Goal: Information Seeking & Learning: Compare options

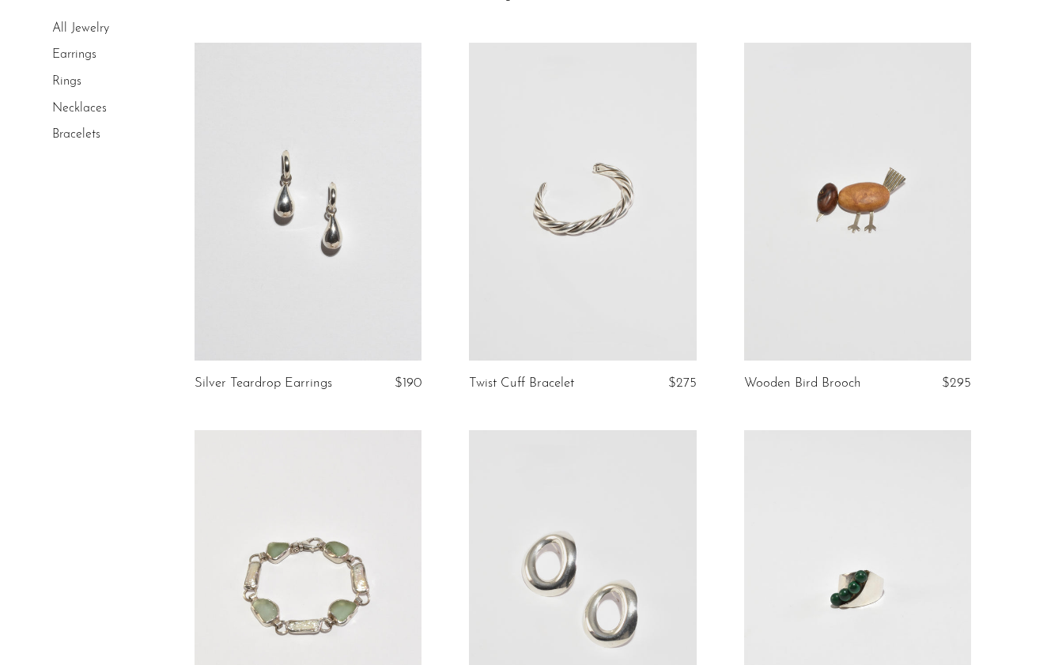
scroll to position [1311, 0]
click at [281, 169] on link at bounding box center [307, 201] width 227 height 318
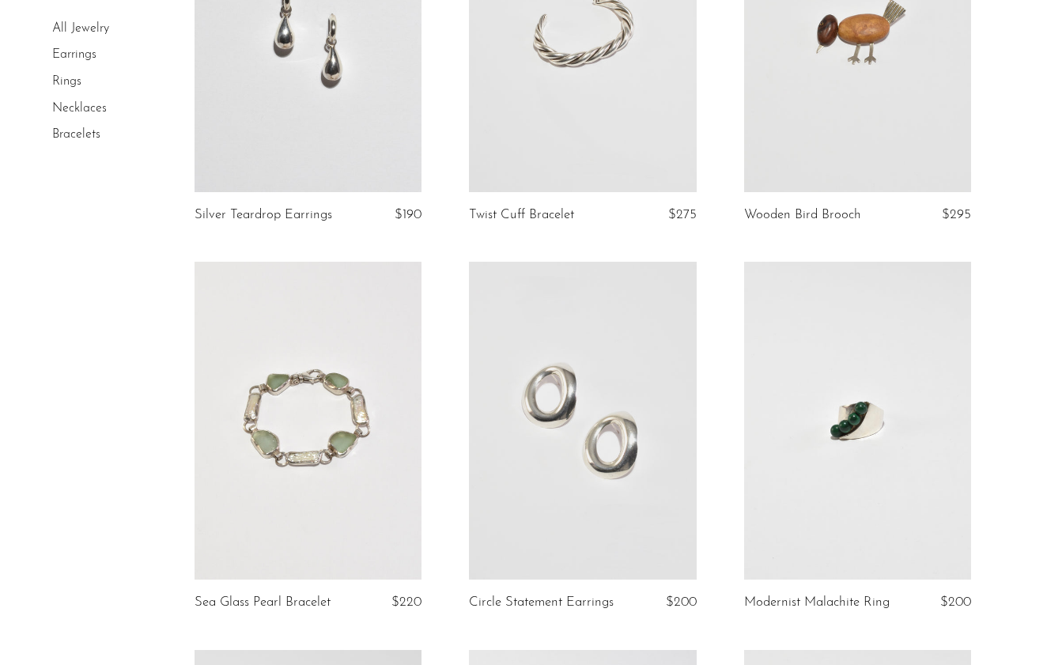
scroll to position [1523, 0]
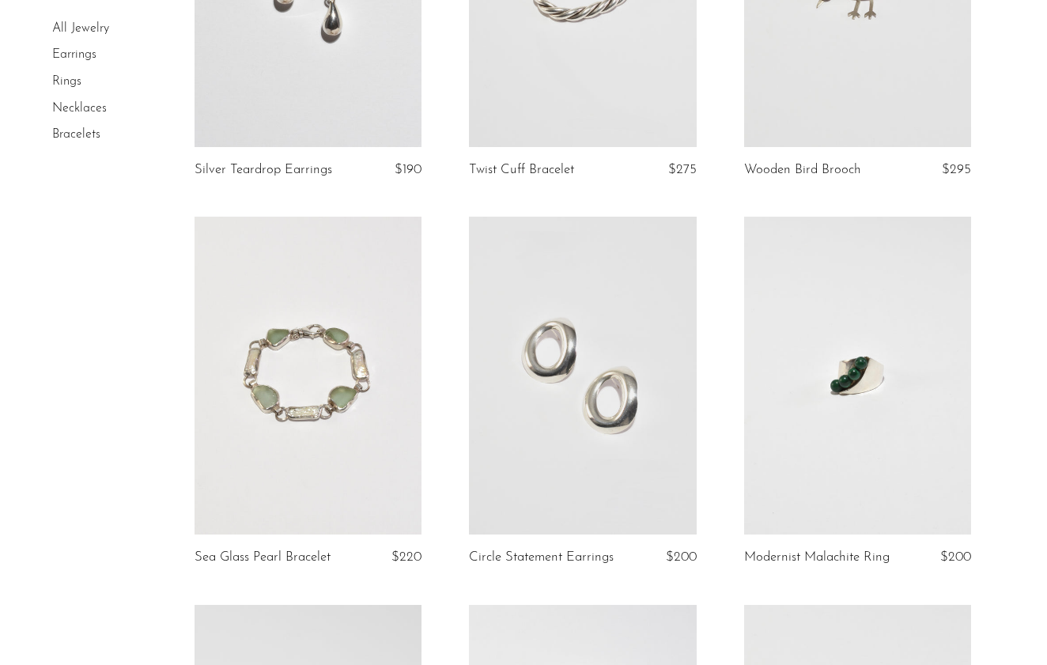
click at [517, 364] on link at bounding box center [582, 376] width 227 height 318
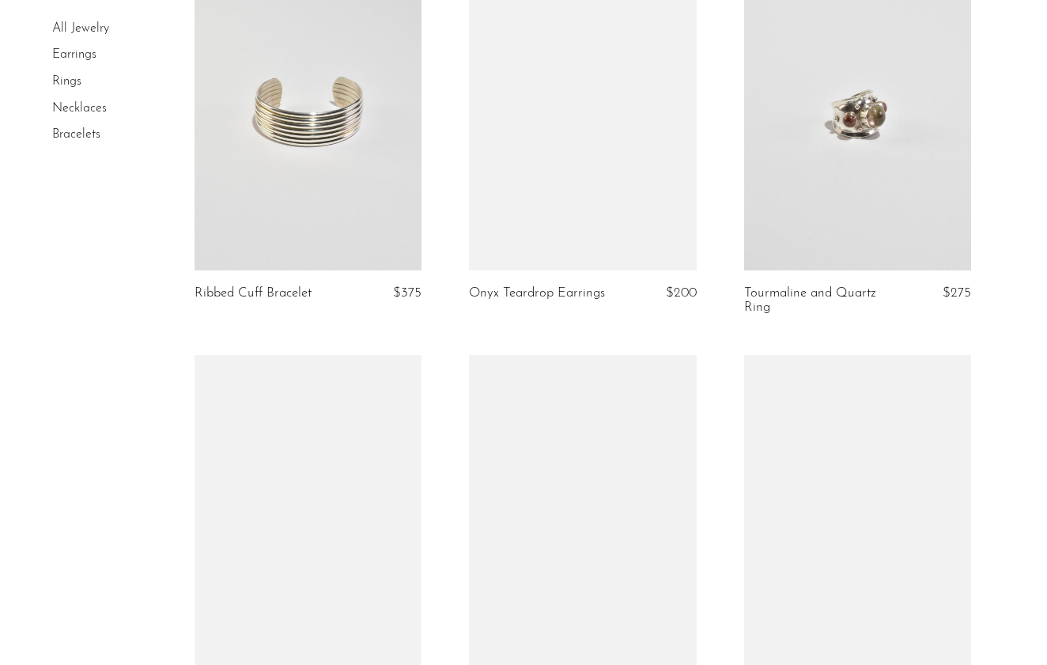
scroll to position [4293, 0]
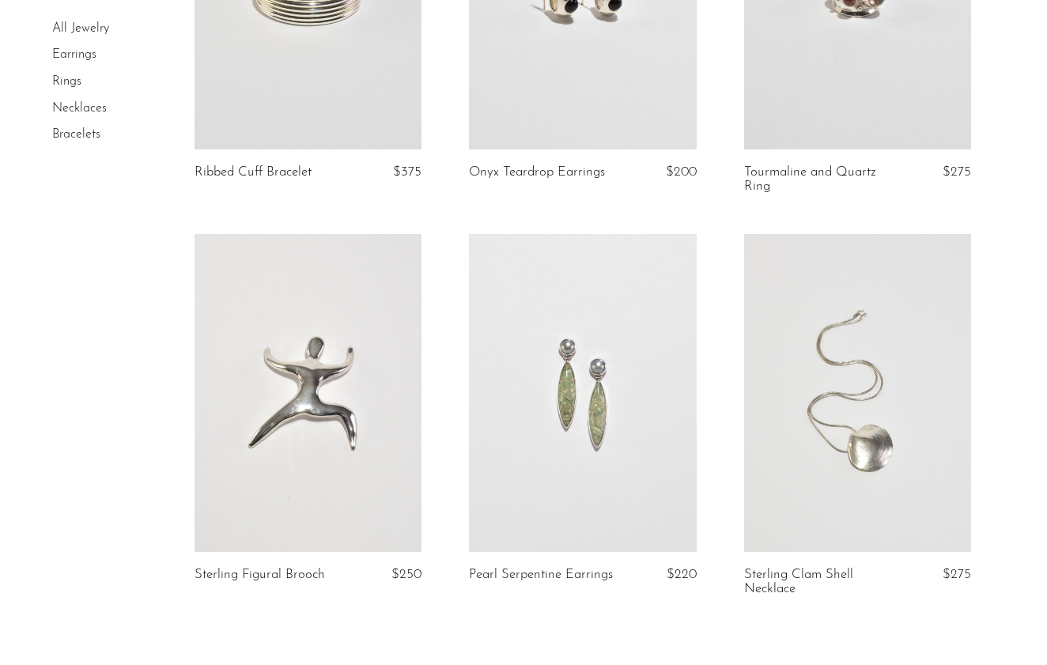
click at [798, 435] on link at bounding box center [857, 393] width 227 height 318
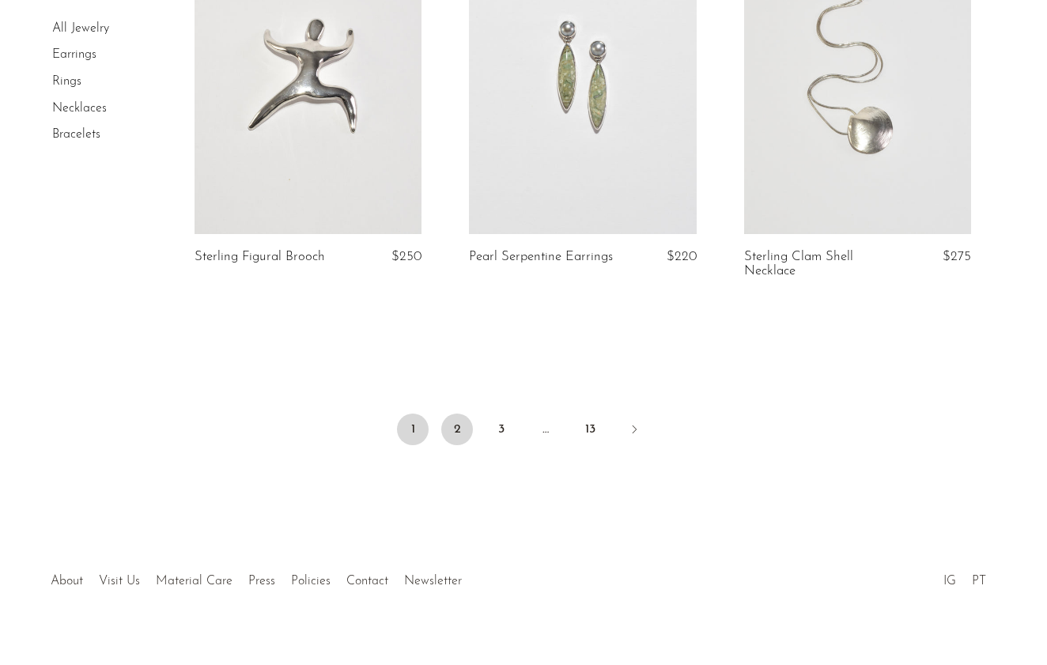
scroll to position [4610, 0]
click at [448, 414] on link "2" at bounding box center [457, 430] width 32 height 32
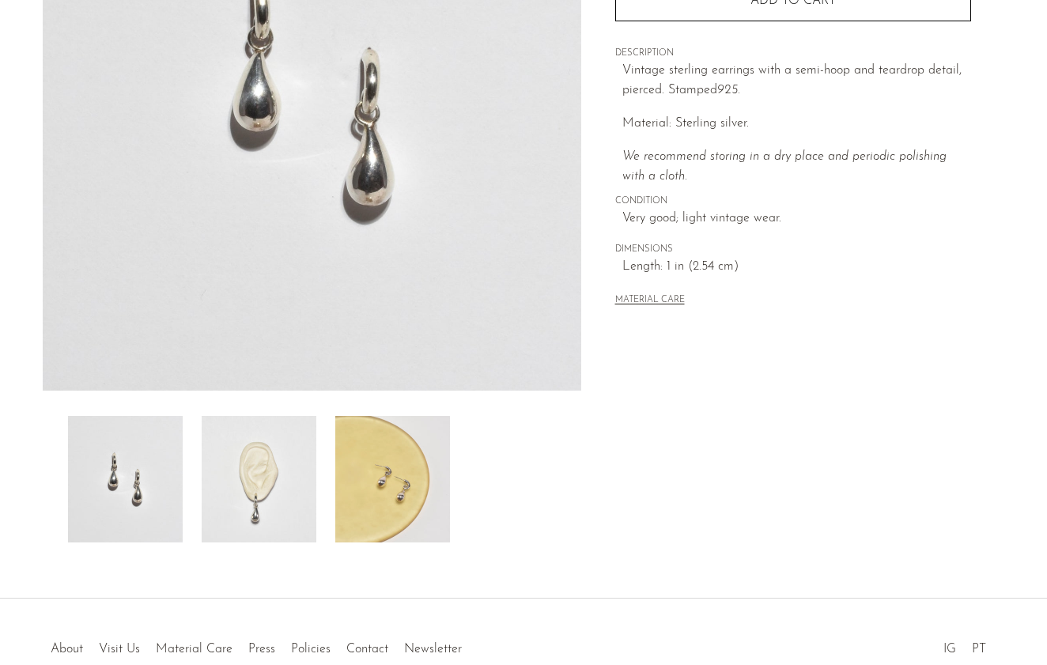
scroll to position [282, 0]
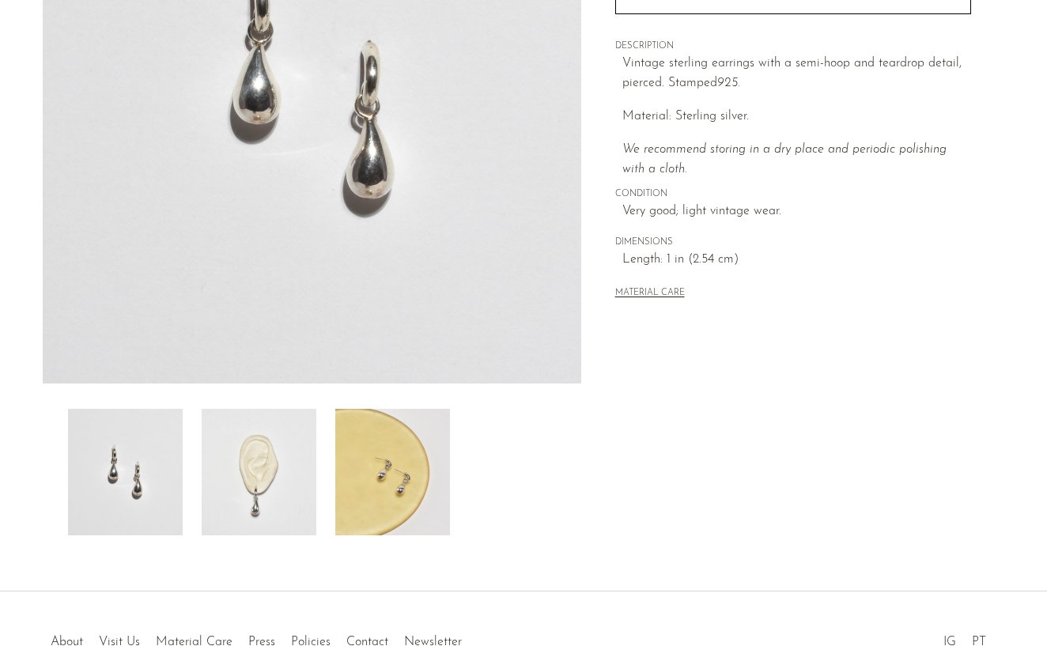
click at [231, 464] on img at bounding box center [259, 472] width 115 height 126
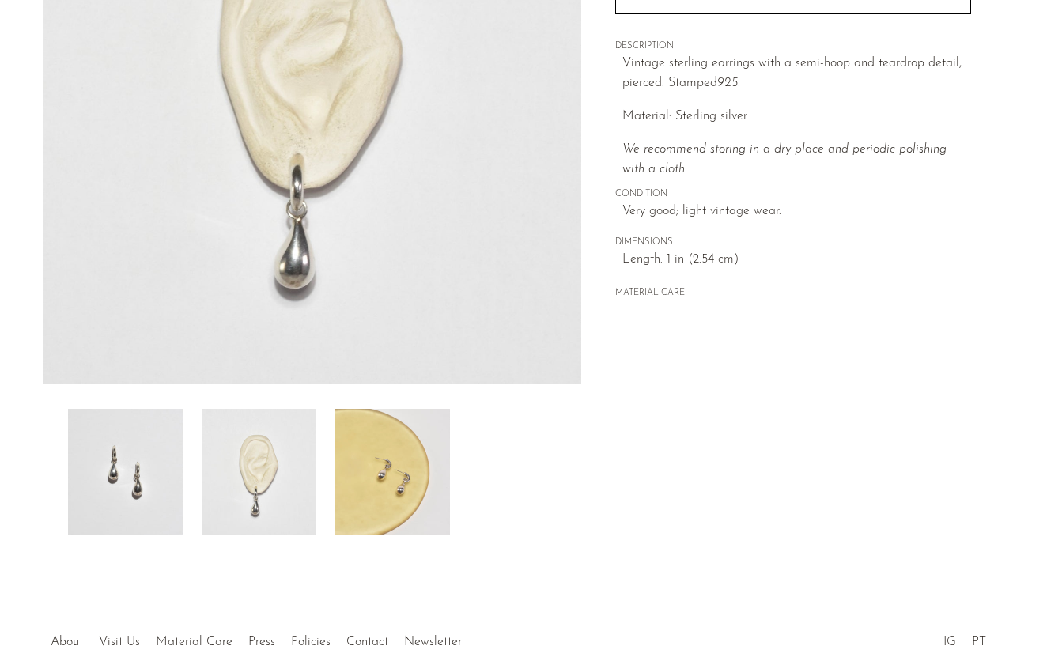
click at [360, 470] on img at bounding box center [392, 472] width 115 height 126
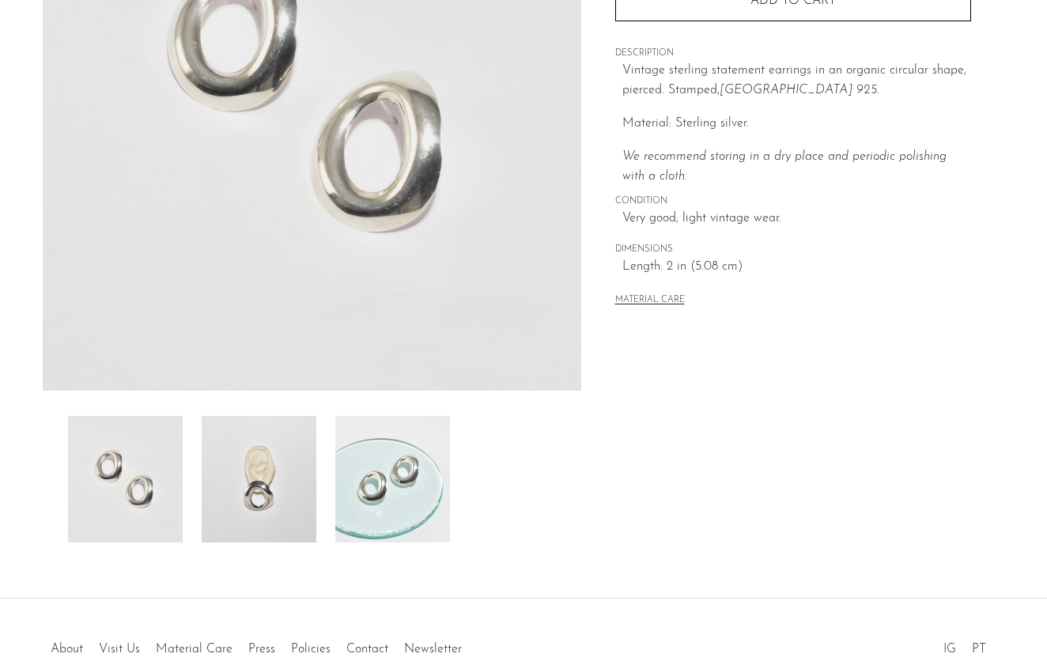
scroll to position [329, 0]
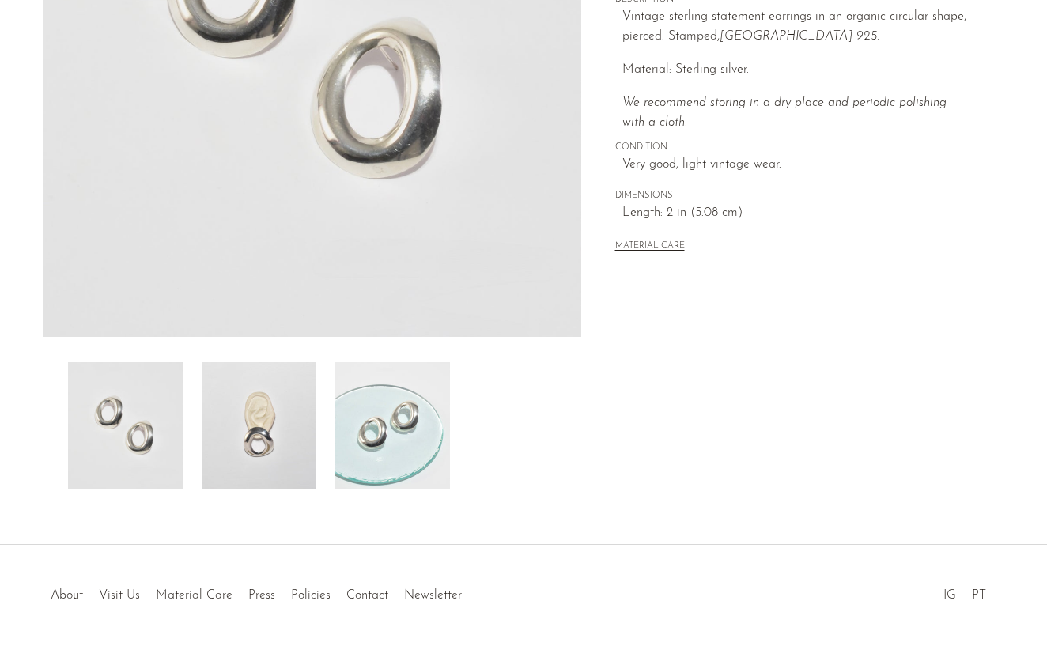
click at [255, 431] on img at bounding box center [259, 425] width 115 height 126
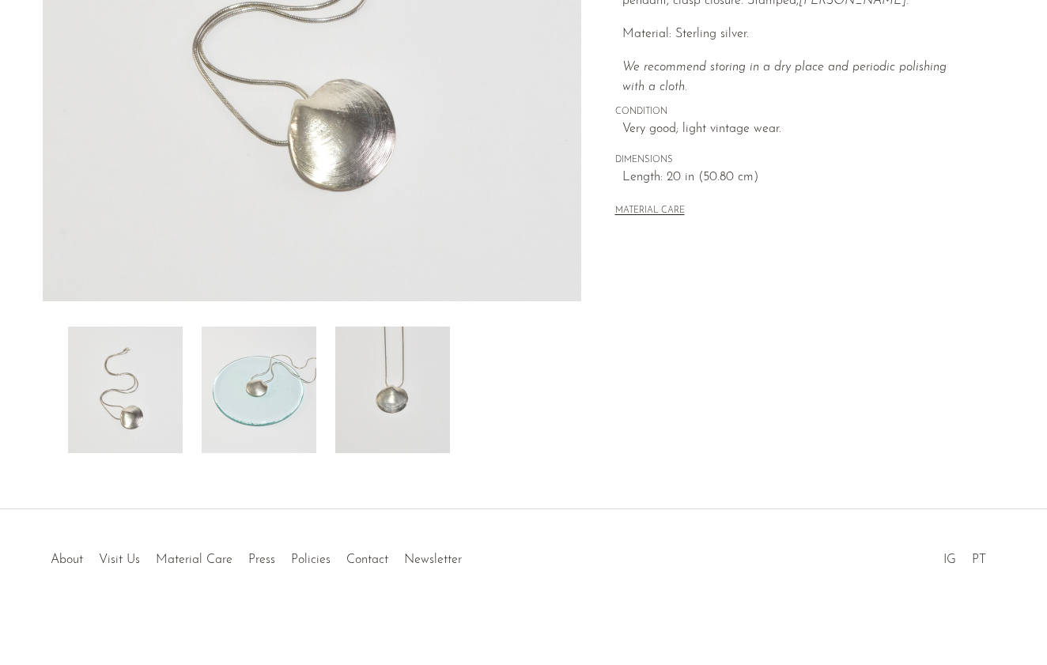
scroll to position [364, 0]
click at [389, 398] on img at bounding box center [392, 389] width 115 height 126
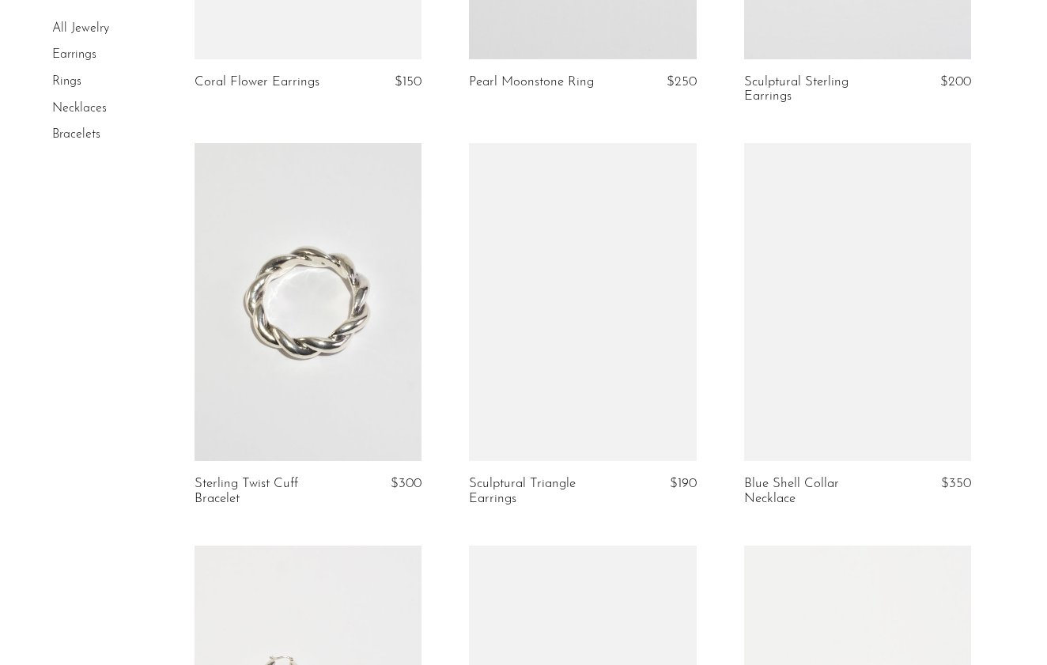
scroll to position [3202, 0]
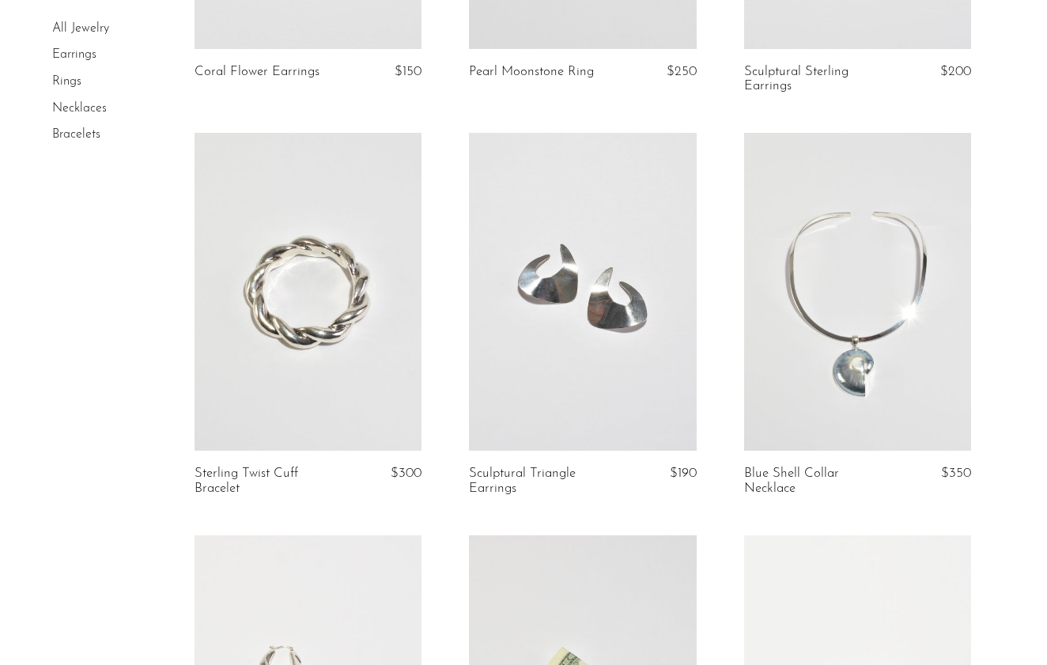
click at [323, 274] on link at bounding box center [307, 292] width 227 height 318
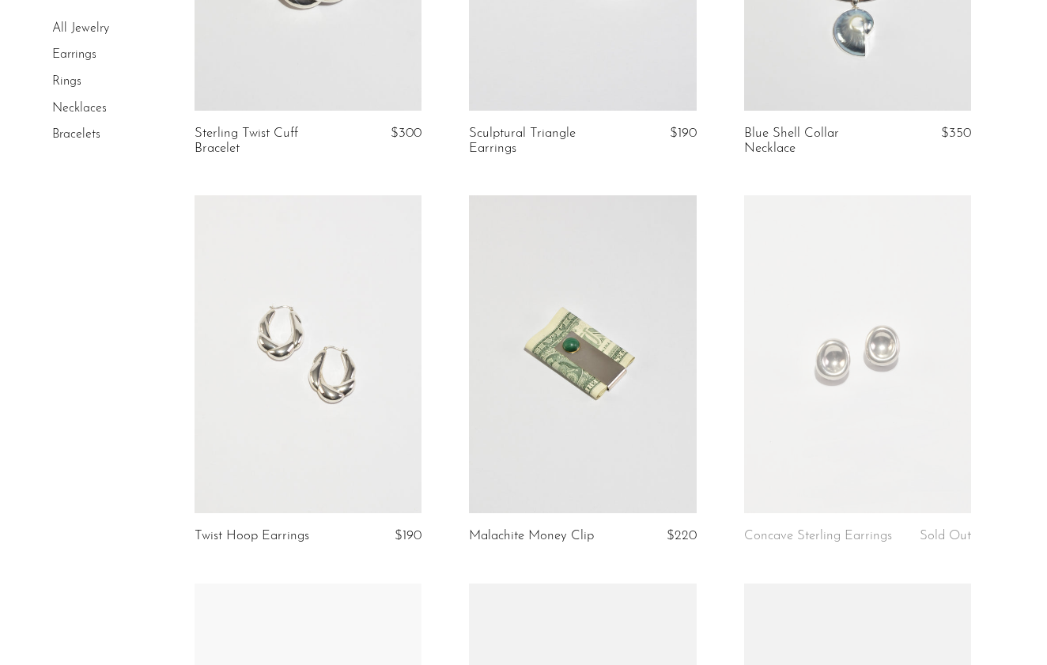
scroll to position [3575, 0]
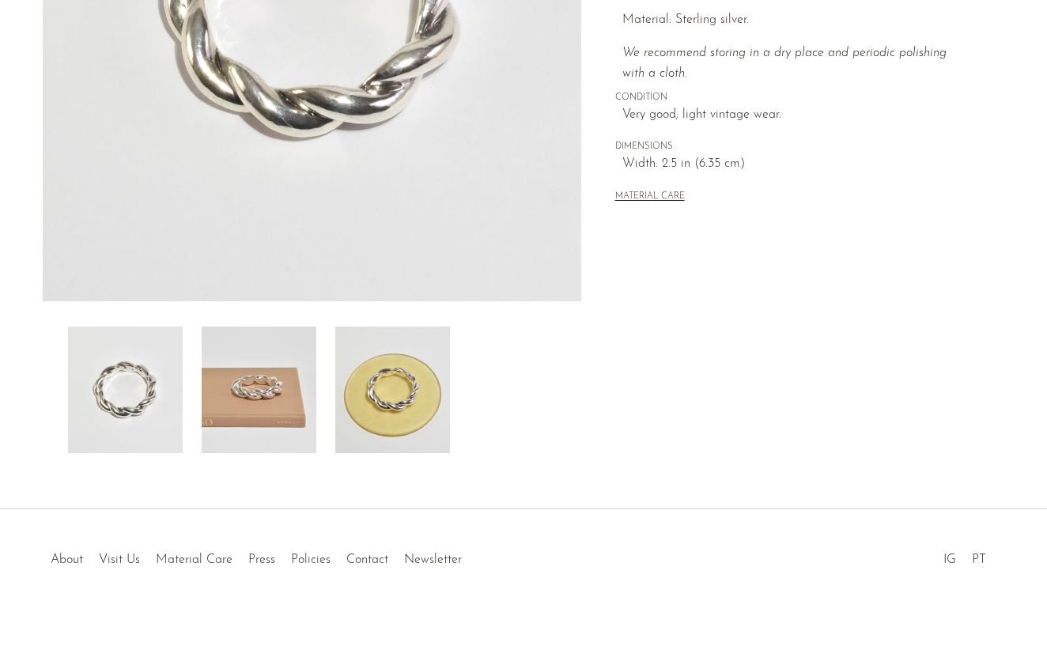
click at [251, 427] on img at bounding box center [259, 389] width 115 height 126
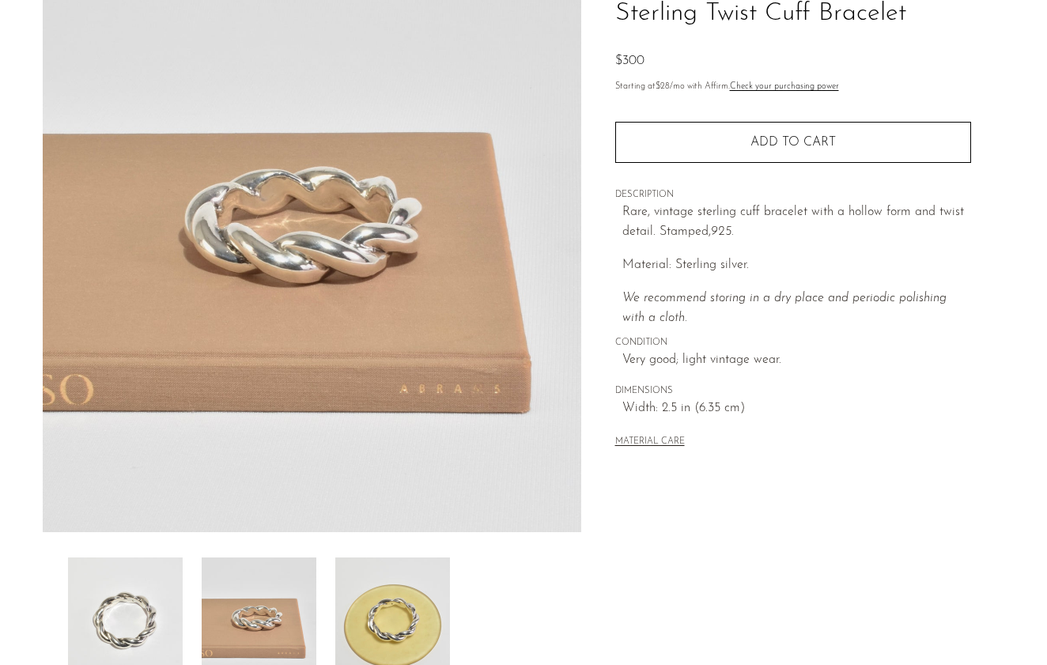
scroll to position [85, 0]
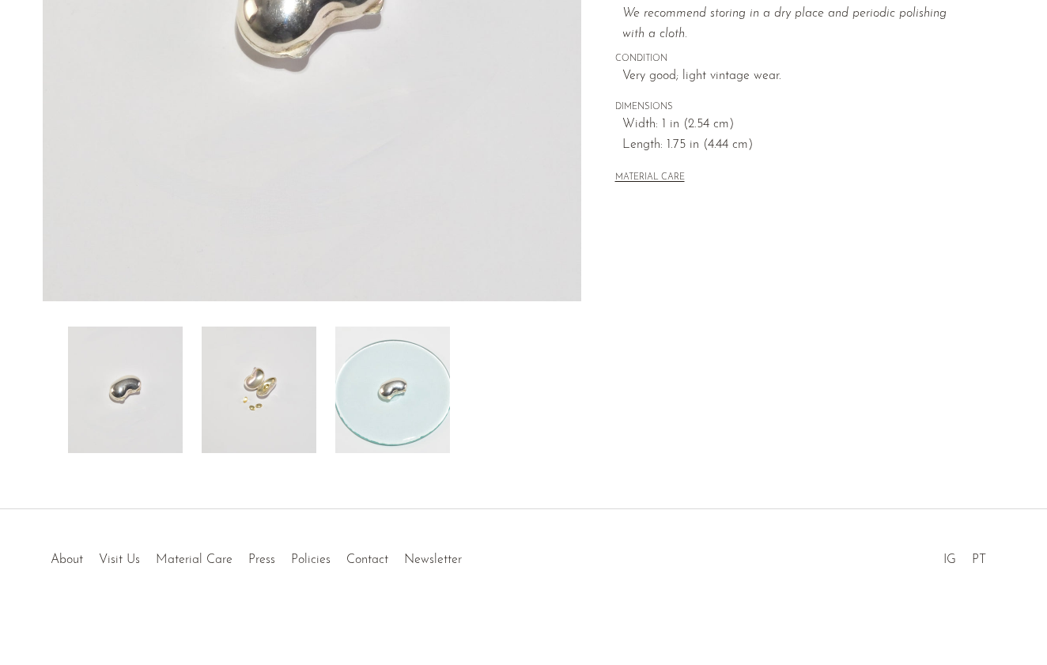
click at [215, 391] on img at bounding box center [259, 389] width 115 height 126
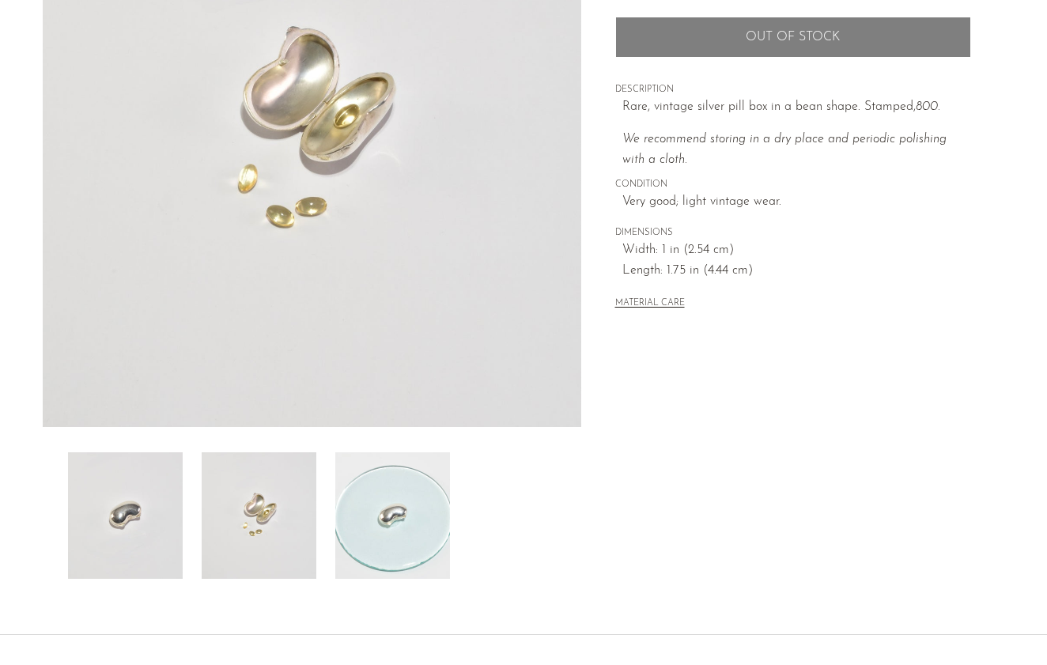
scroll to position [206, 0]
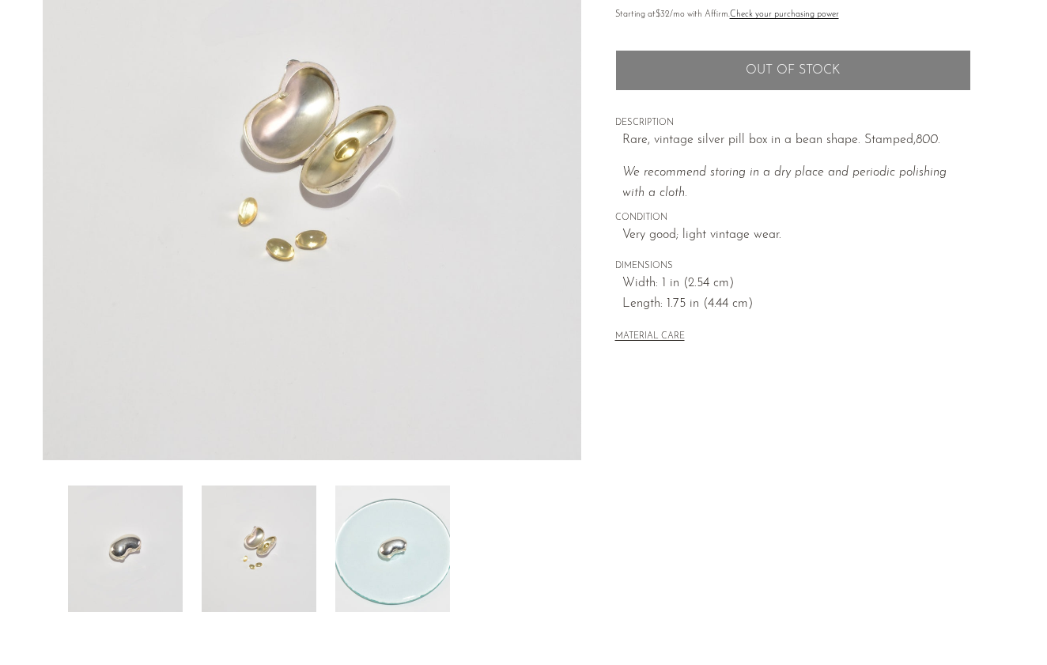
click at [359, 544] on img at bounding box center [392, 548] width 115 height 126
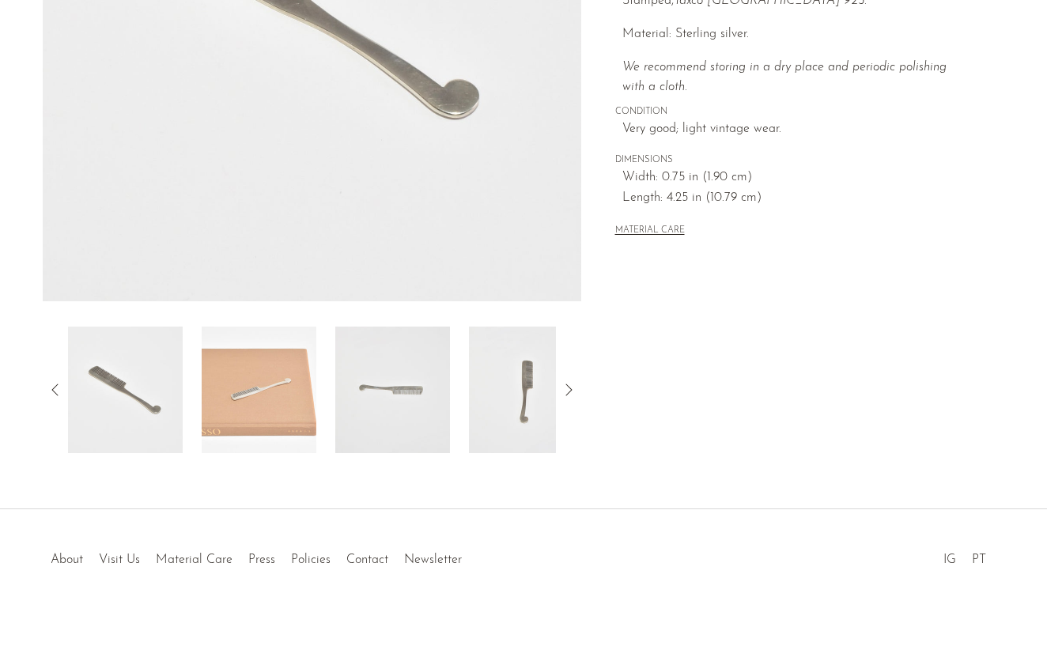
scroll to position [364, 0]
click at [285, 413] on img at bounding box center [259, 389] width 115 height 126
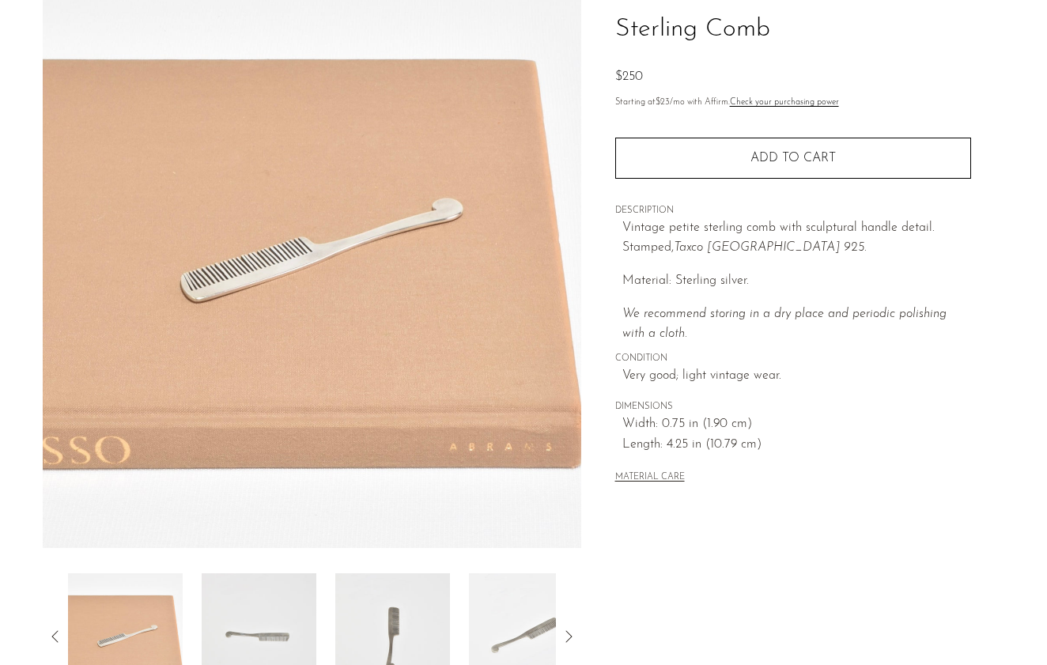
scroll to position [115, 0]
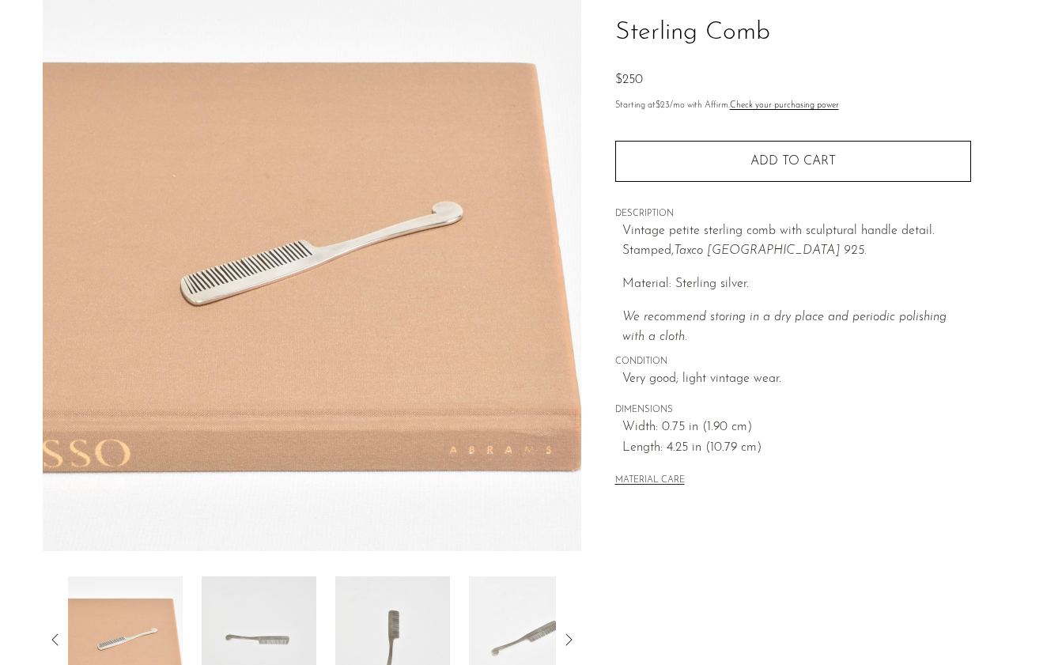
click at [334, 600] on div at bounding box center [312, 639] width 488 height 126
click at [388, 607] on img at bounding box center [392, 639] width 115 height 126
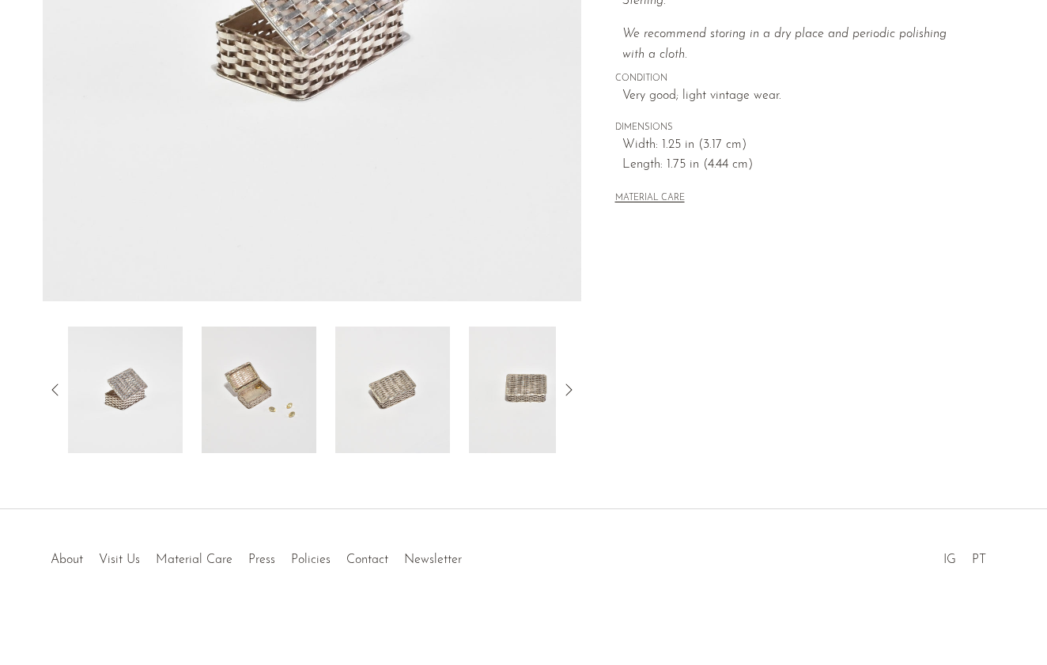
scroll to position [364, 0]
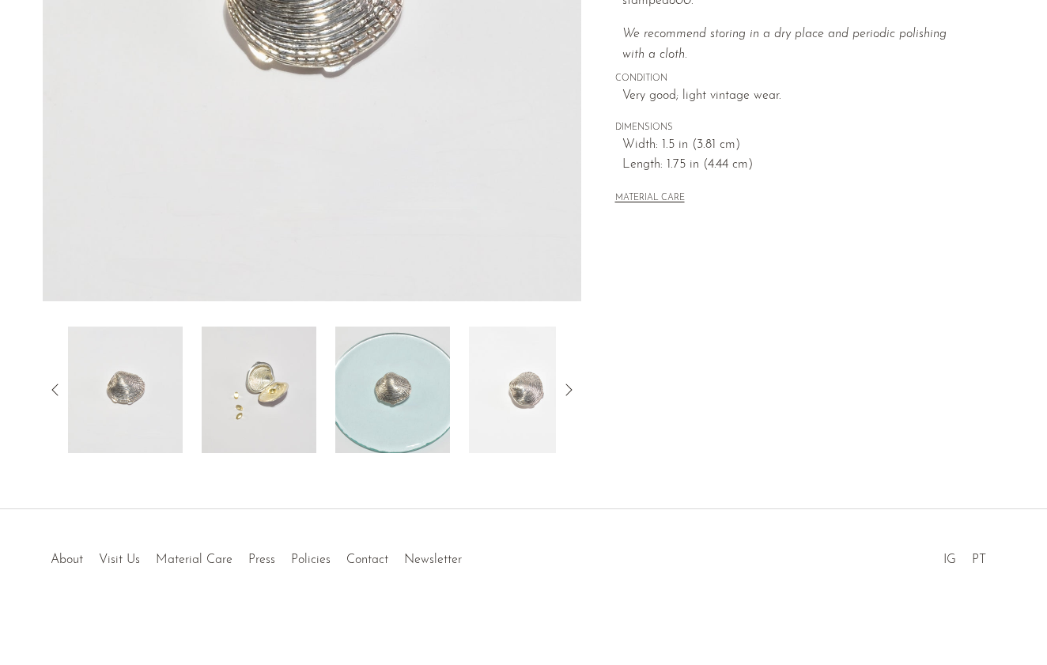
scroll to position [364, 0]
click at [279, 426] on img at bounding box center [259, 389] width 115 height 126
